Goal: Obtain resource: Download file/media

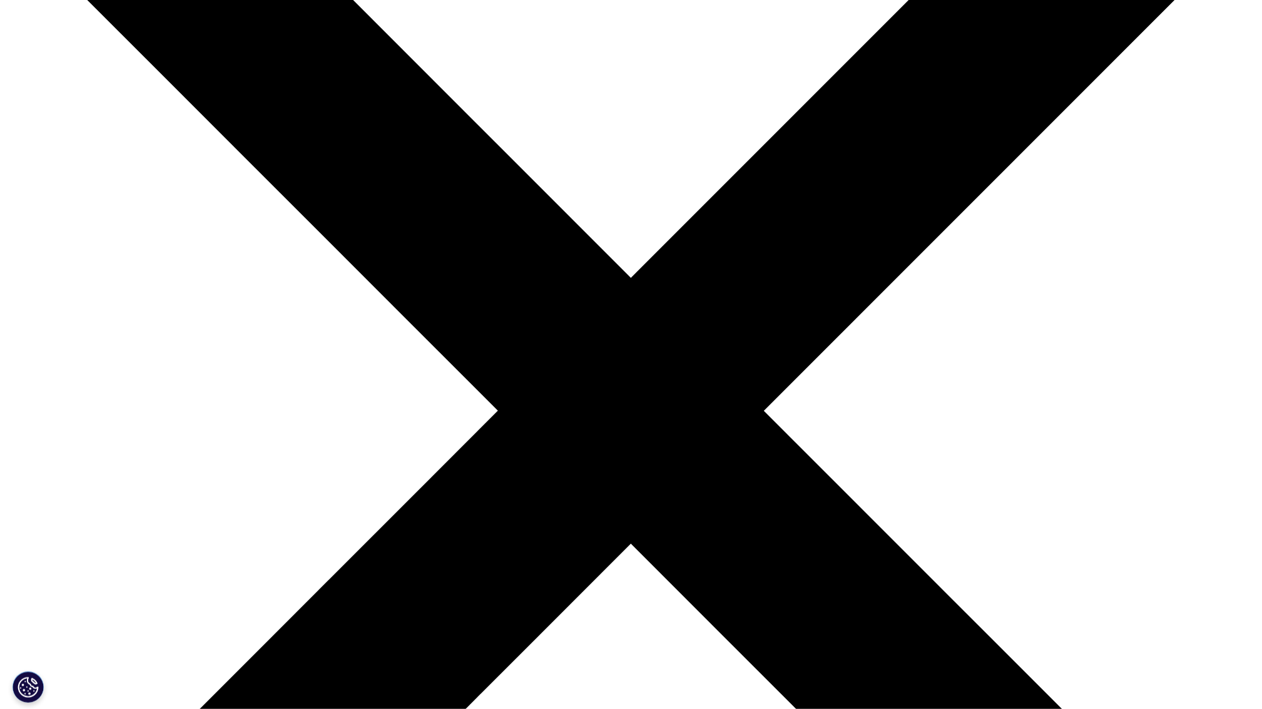
scroll to position [235, 0]
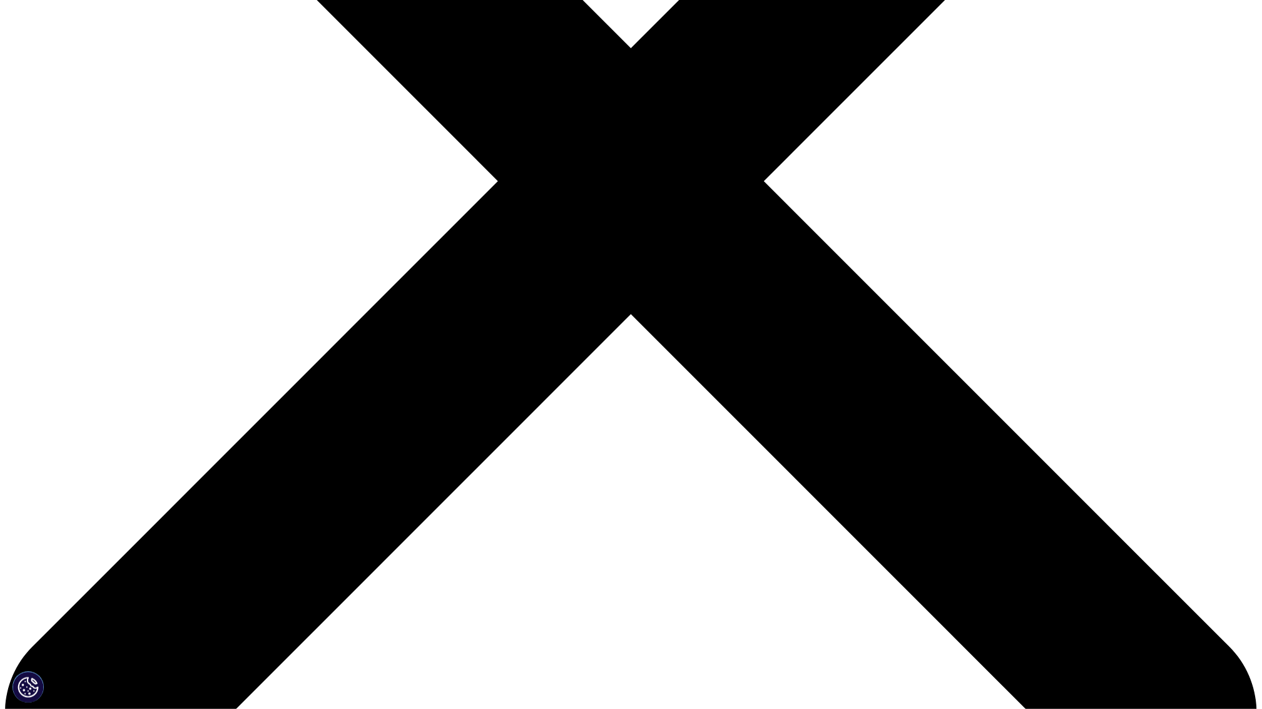
scroll to position [469, 0]
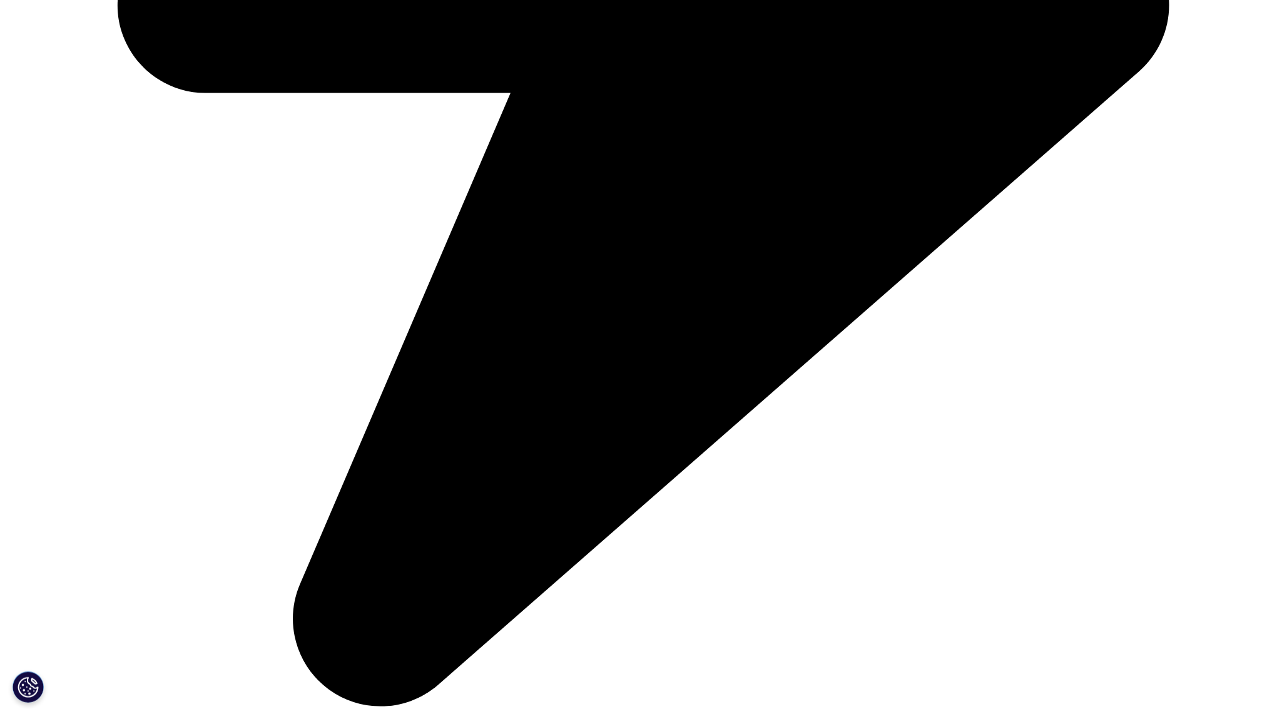
scroll to position [1017, 0]
